Goal: Find specific page/section: Find specific page/section

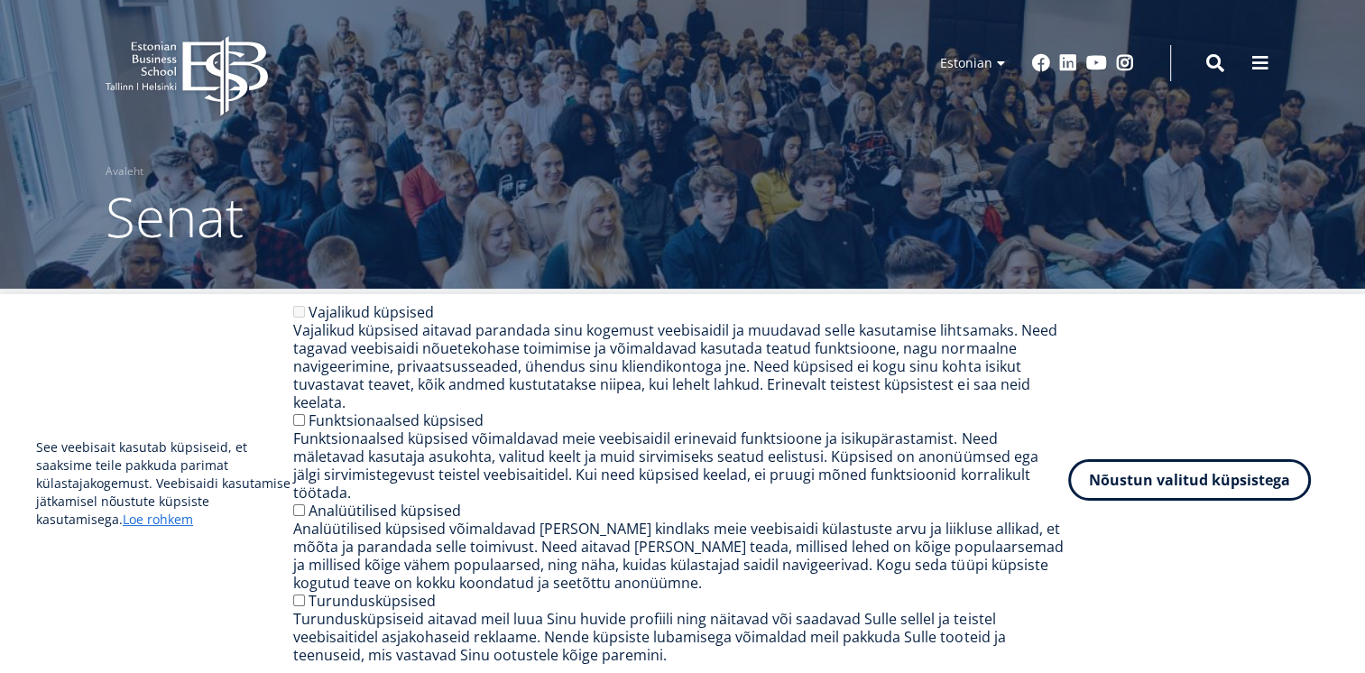
click at [1179, 493] on button "Nõustun valitud küpsistega" at bounding box center [1189, 480] width 243 height 42
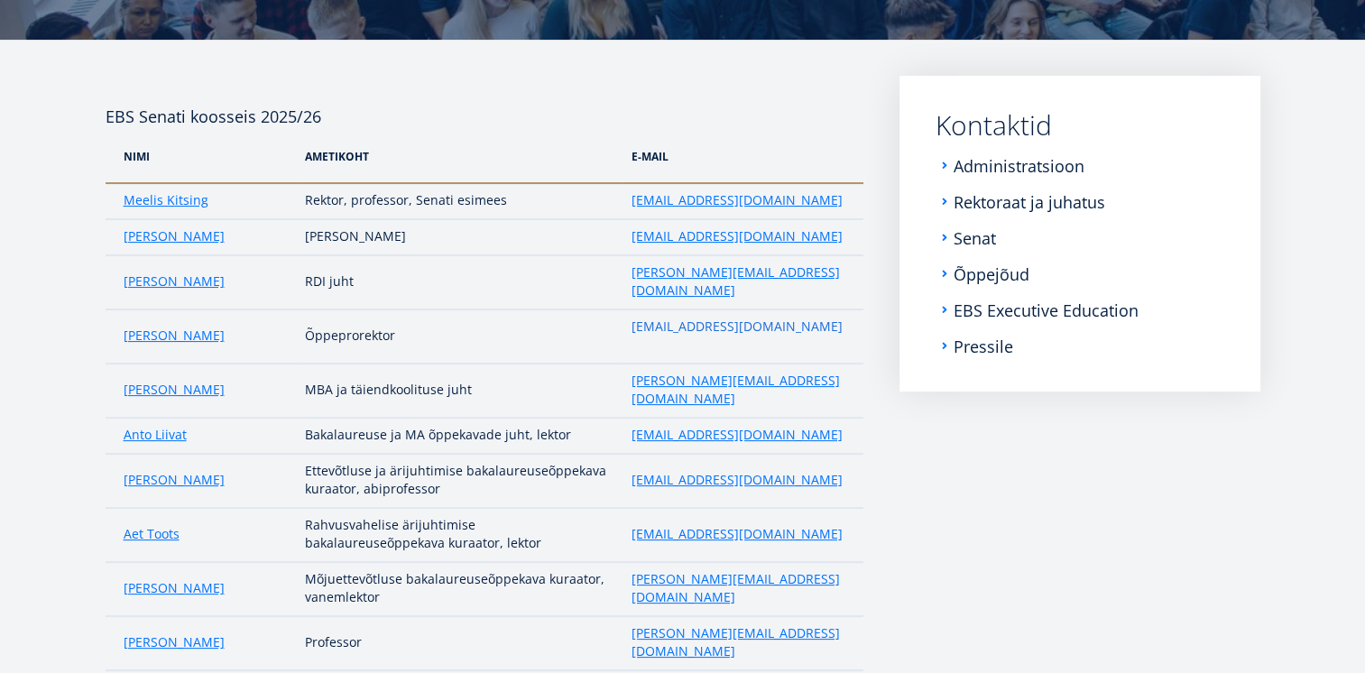
scroll to position [14, 0]
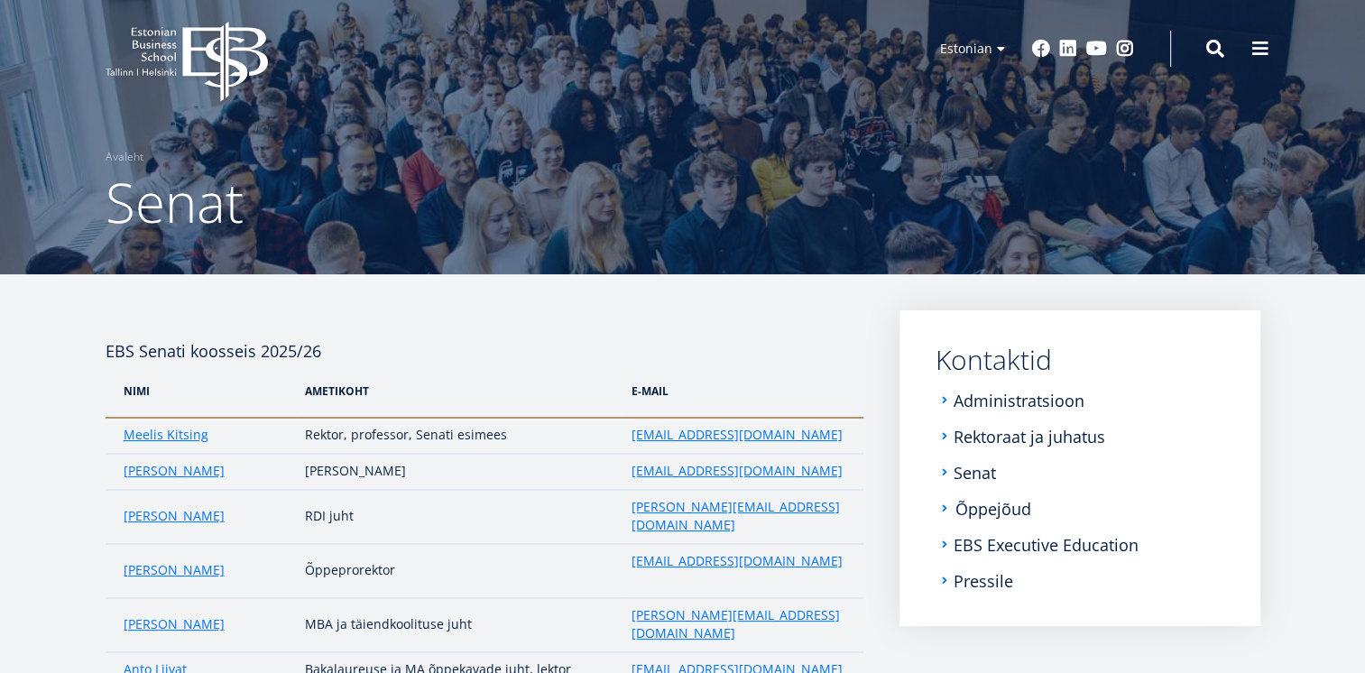
click at [1000, 511] on link "Õppejõud" at bounding box center [993, 509] width 76 height 18
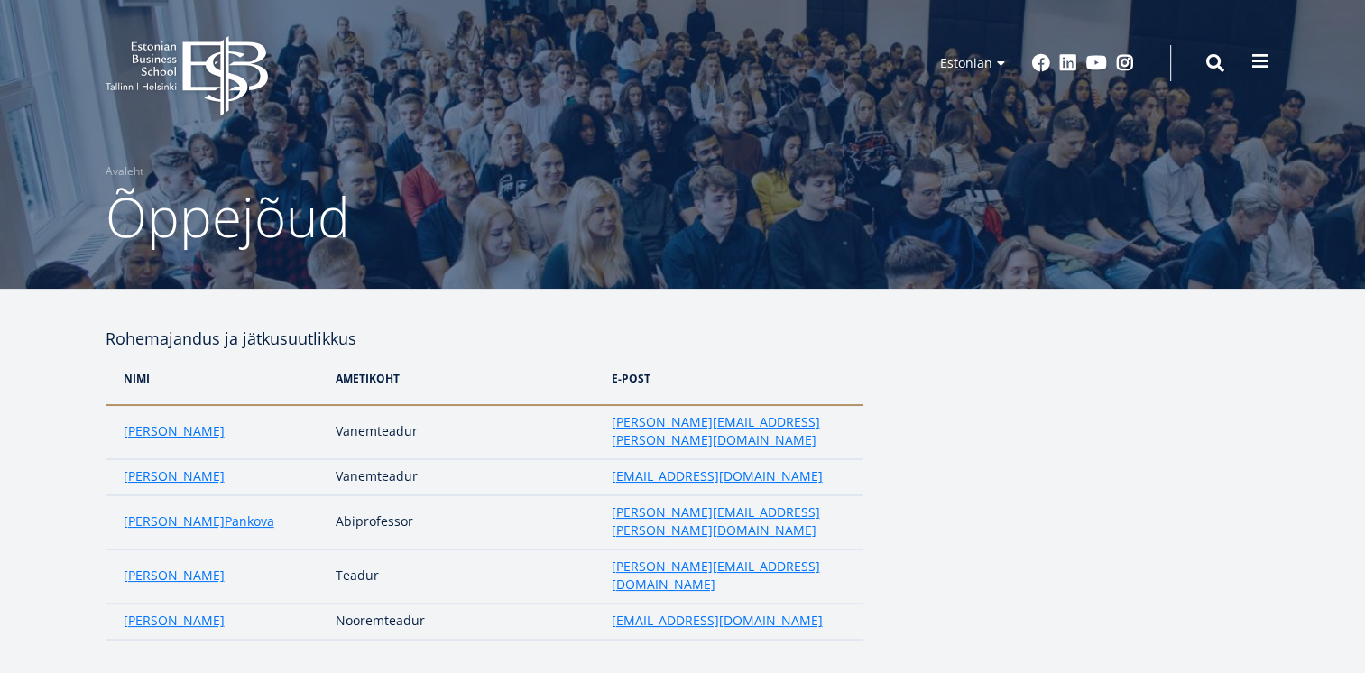
click at [1252, 60] on span at bounding box center [1260, 61] width 18 height 18
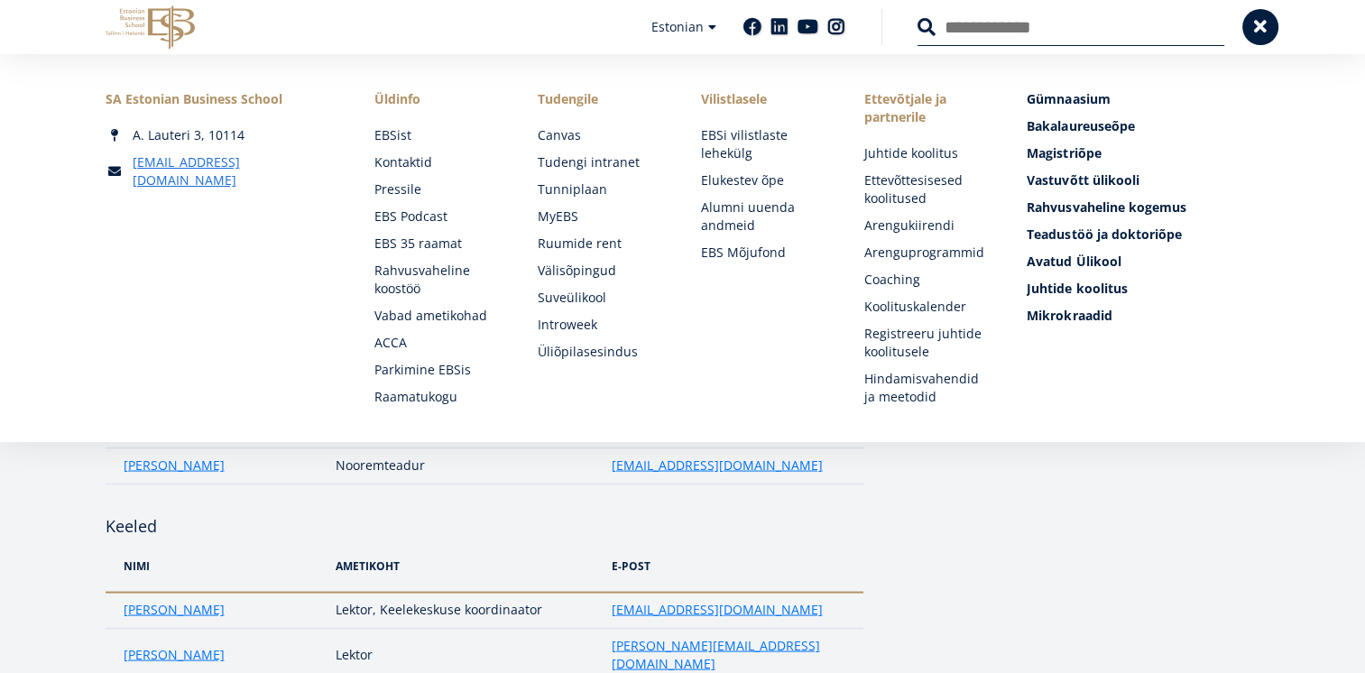
scroll to position [3326, 0]
